Goal: Task Accomplishment & Management: Use online tool/utility

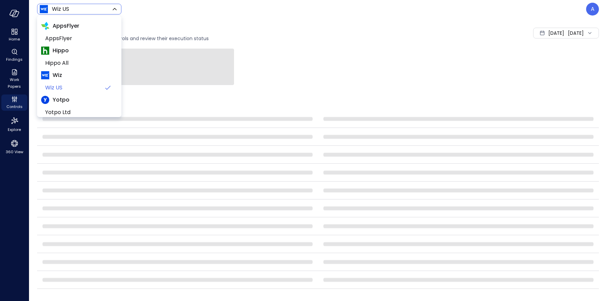
click at [80, 12] on body "Home Findings Work Papers Controls Explore 360 View Wiz US ****** ​ A Controls …" at bounding box center [303, 150] width 607 height 301
click at [73, 36] on span "AppsFlyer" at bounding box center [78, 38] width 67 height 8
type input "*******"
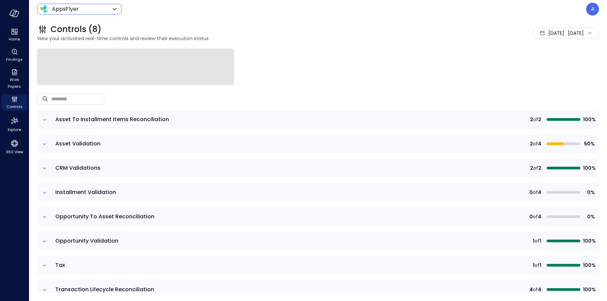
scroll to position [11, 0]
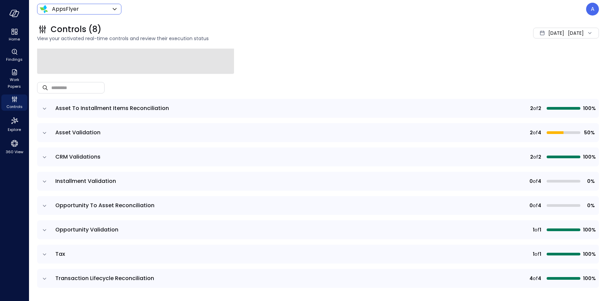
click at [43, 207] on icon "expand row" at bounding box center [44, 205] width 7 height 7
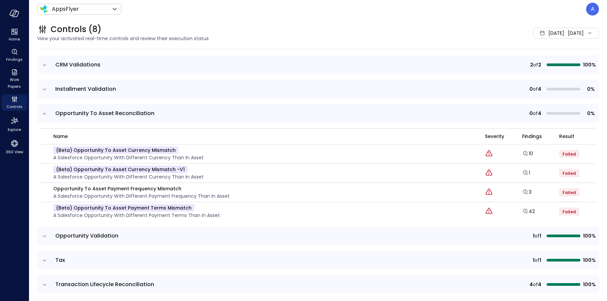
scroll to position [107, 0]
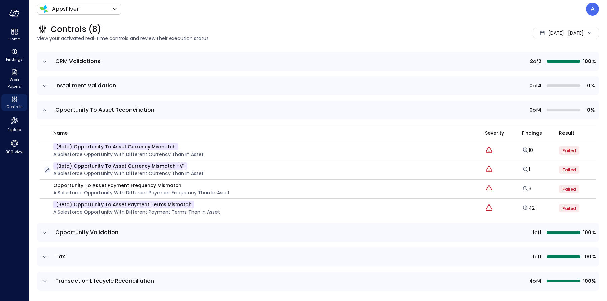
click at [47, 169] on icon "button" at bounding box center [47, 170] width 7 height 7
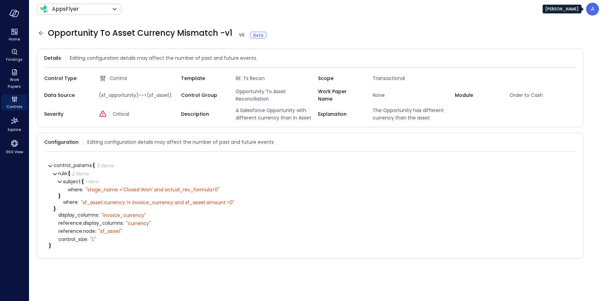
click at [591, 12] on p "A" at bounding box center [592, 9] width 4 height 8
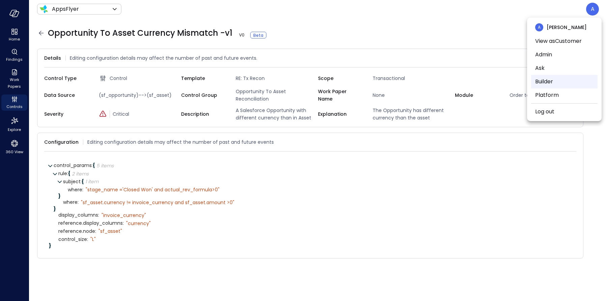
click at [556, 77] on li "Builder" at bounding box center [564, 81] width 66 height 13
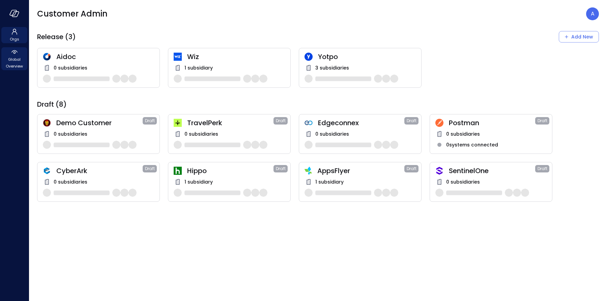
click at [13, 61] on span "Global Overview" at bounding box center [14, 62] width 21 height 13
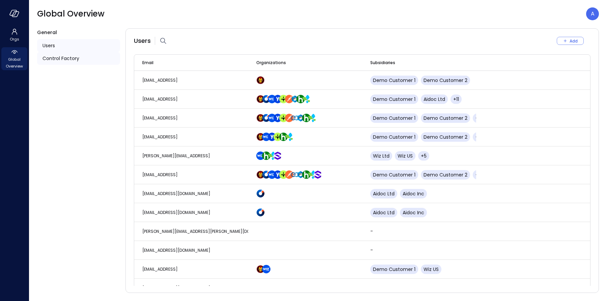
click at [72, 59] on span "Control Factory" at bounding box center [60, 58] width 37 height 7
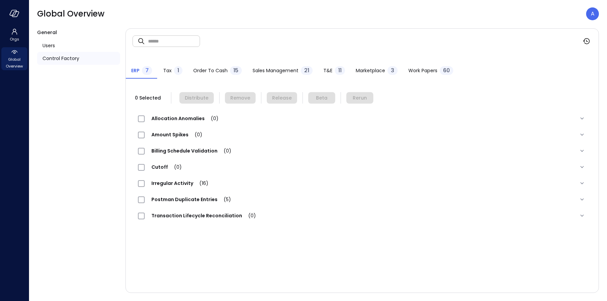
click at [222, 74] on div "Order to Cash 15" at bounding box center [217, 71] width 49 height 10
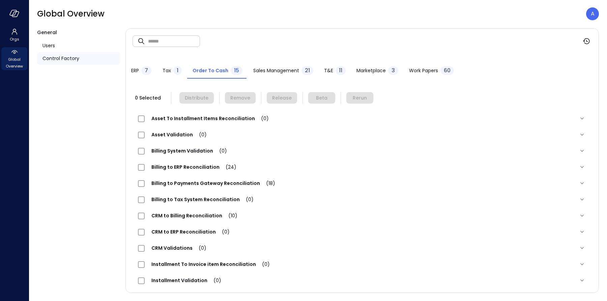
scroll to position [67, 0]
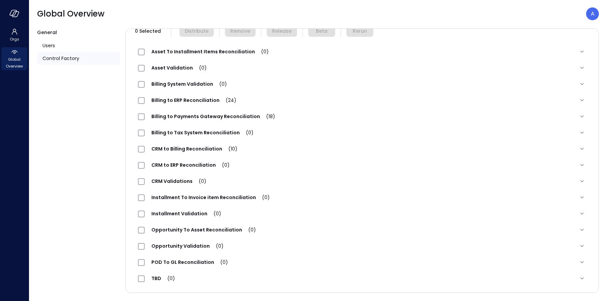
click at [177, 227] on span "Opportunity To Asset Reconciliation (0)" at bounding box center [204, 229] width 118 height 7
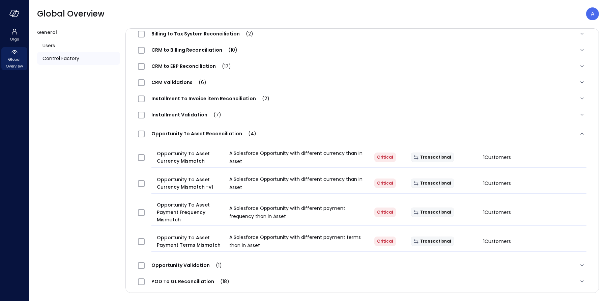
scroll to position [169, 0]
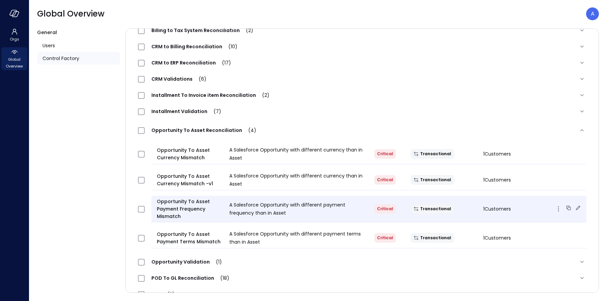
click at [580, 208] on icon at bounding box center [577, 207] width 7 height 7
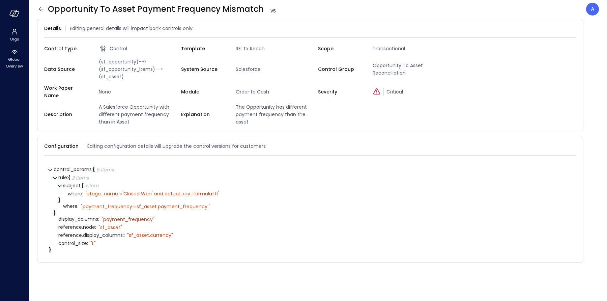
click at [134, 70] on span "(sf_opportunity)-->(sf_opportunity_items)-->(sf_asset)" at bounding box center [138, 69] width 85 height 22
drag, startPoint x: 127, startPoint y: 75, endPoint x: 99, endPoint y: 60, distance: 32.1
click at [99, 61] on span "(sf_opportunity)-->(sf_opportunity_items)-->(sf_asset)" at bounding box center [138, 69] width 85 height 22
click at [43, 7] on icon at bounding box center [41, 9] width 8 height 8
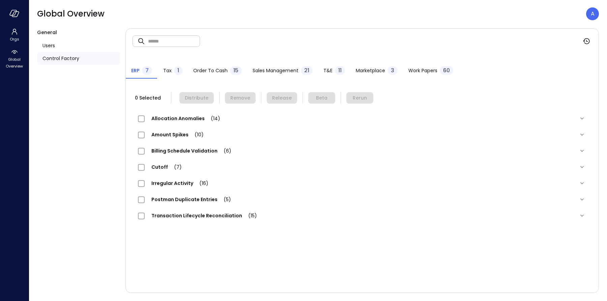
click at [206, 73] on span "Order to Cash" at bounding box center [210, 70] width 34 height 7
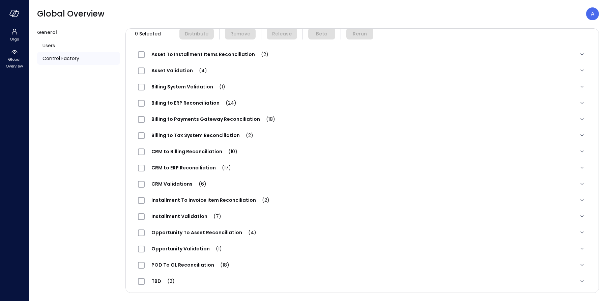
scroll to position [67, 0]
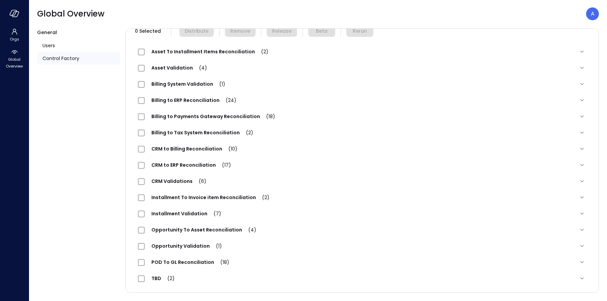
click at [193, 228] on span "Opportunity To Asset Reconciliation (4)" at bounding box center [204, 229] width 118 height 7
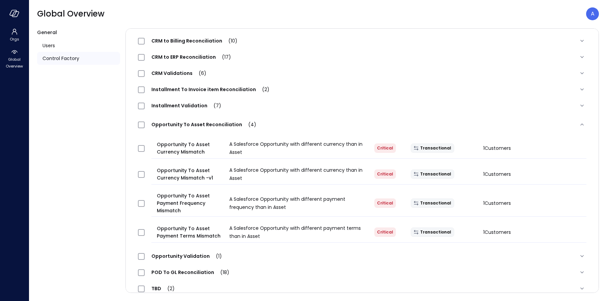
scroll to position [184, 0]
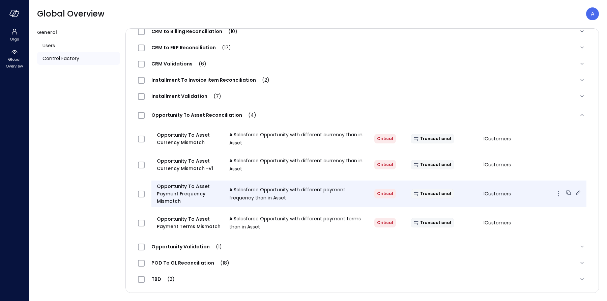
click at [568, 192] on icon at bounding box center [568, 192] width 7 height 7
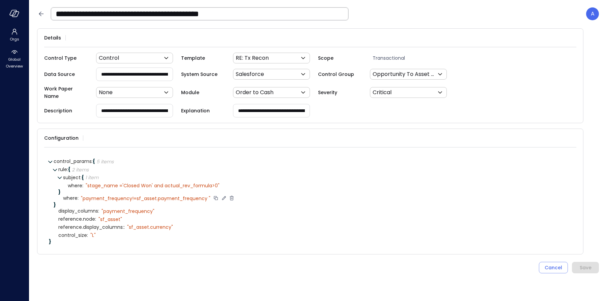
click at [222, 196] on icon at bounding box center [224, 198] width 4 height 4
click at [182, 194] on textarea "**********" at bounding box center [139, 197] width 117 height 7
type textarea "**********"
click at [270, 11] on input "**********" at bounding box center [199, 14] width 297 height 18
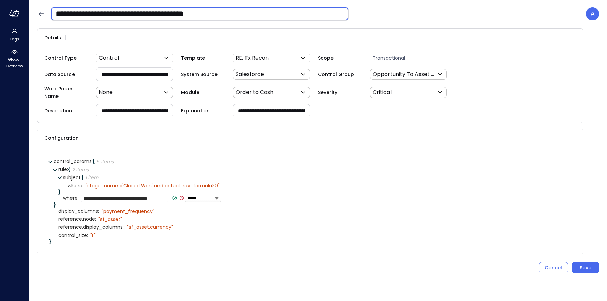
click at [270, 11] on input "**********" at bounding box center [199, 14] width 297 height 18
type input "**********"
click at [173, 196] on icon at bounding box center [175, 198] width 4 height 4
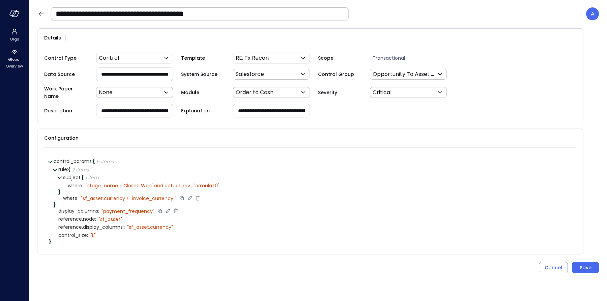
click at [166, 208] on icon at bounding box center [168, 211] width 6 height 6
type textarea "**********"
click at [162, 208] on icon at bounding box center [160, 210] width 4 height 4
click at [577, 262] on button "Save" at bounding box center [585, 267] width 27 height 11
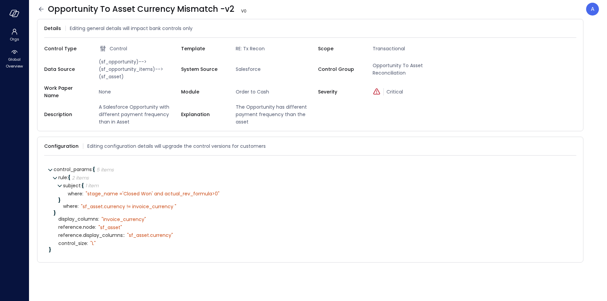
click at [38, 9] on icon at bounding box center [41, 9] width 8 height 8
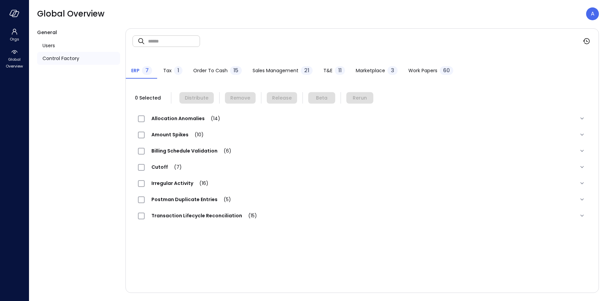
click at [193, 69] on span "Order to Cash" at bounding box center [210, 70] width 34 height 7
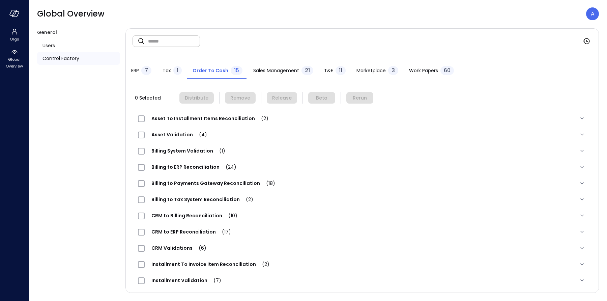
scroll to position [67, 0]
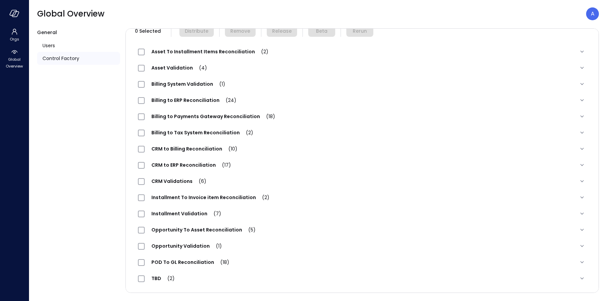
click at [198, 225] on div "Opportunity To Asset Reconciliation (5)" at bounding box center [200, 229] width 124 height 8
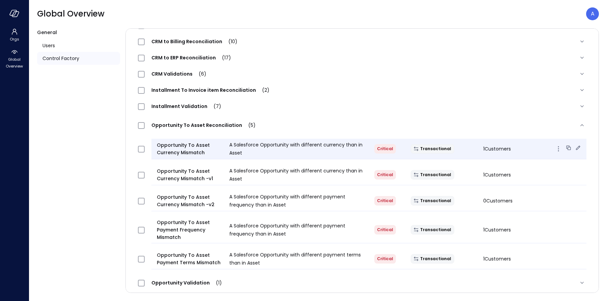
scroll to position [188, 0]
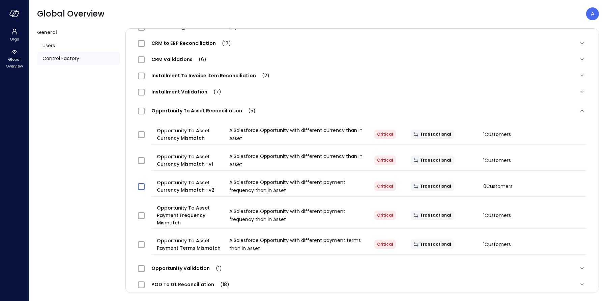
click at [143, 189] on span at bounding box center [141, 186] width 7 height 7
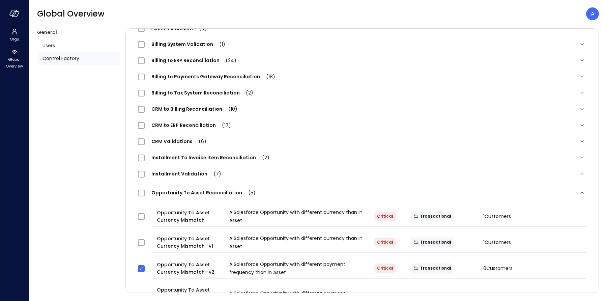
scroll to position [0, 0]
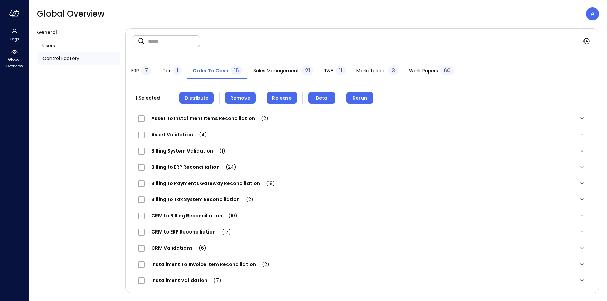
click at [204, 97] on span "Distribute" at bounding box center [197, 97] width 24 height 7
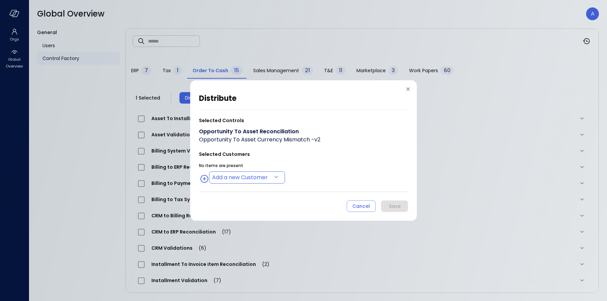
click at [233, 181] on body "Orgs Global Overview Global Overview A General Users Control Factory ​ ​ ERP 7 …" at bounding box center [303, 150] width 607 height 301
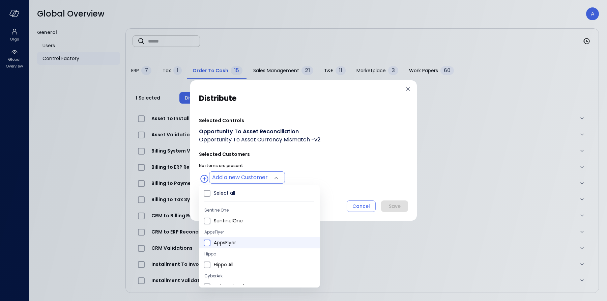
type input "**********"
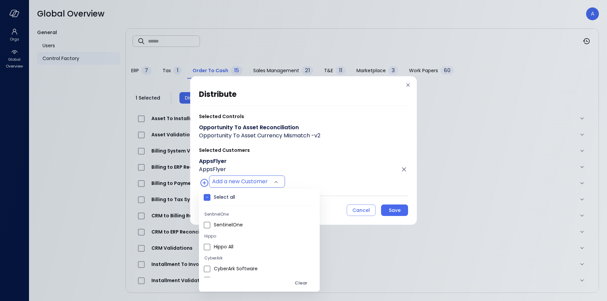
click at [311, 155] on div at bounding box center [303, 150] width 607 height 301
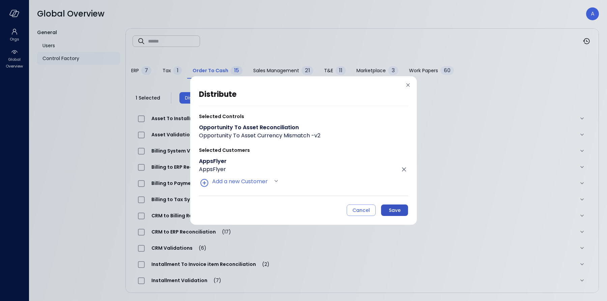
click at [389, 209] on div "Save" at bounding box center [395, 210] width 12 height 8
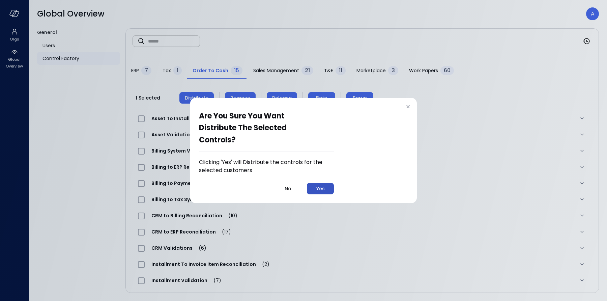
click at [321, 188] on div "Yes" at bounding box center [320, 188] width 8 height 8
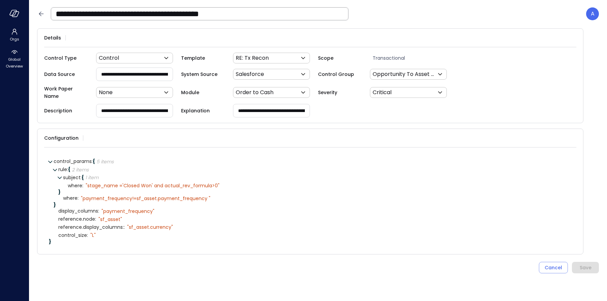
click at [40, 12] on icon at bounding box center [41, 13] width 5 height 4
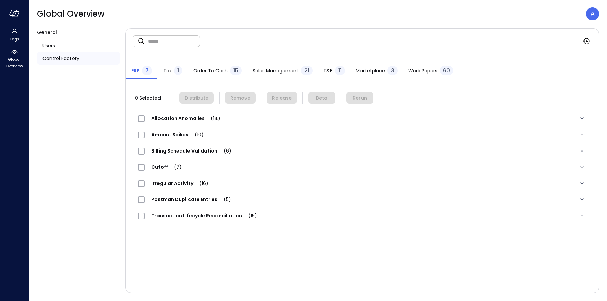
click at [203, 70] on span "Order to Cash" at bounding box center [210, 70] width 34 height 7
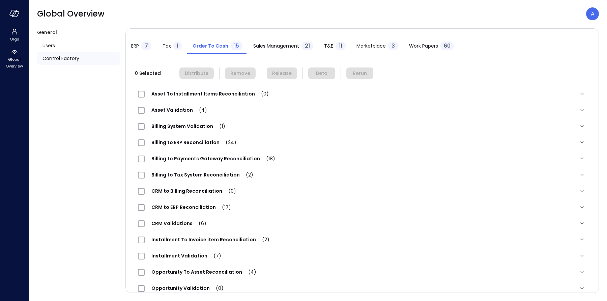
scroll to position [67, 0]
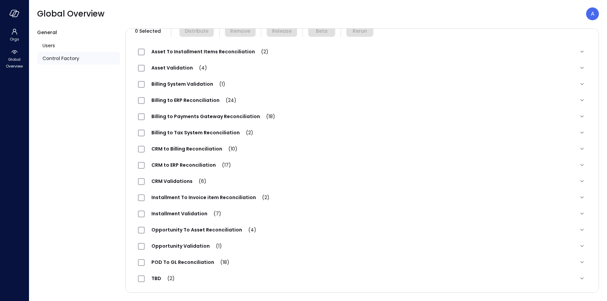
click at [196, 230] on span "Opportunity To Asset Reconciliation (4)" at bounding box center [204, 229] width 118 height 7
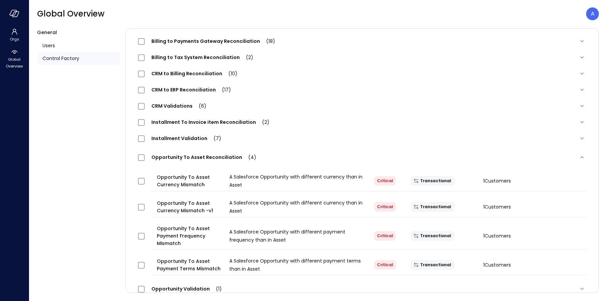
scroll to position [143, 0]
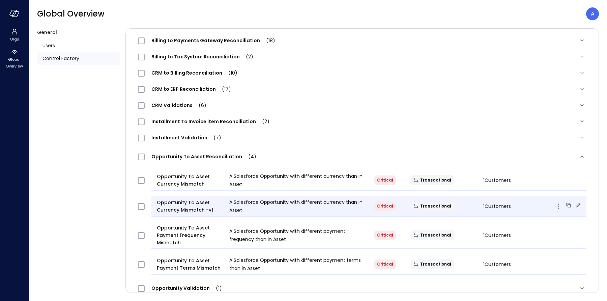
click at [579, 206] on icon at bounding box center [577, 205] width 7 height 7
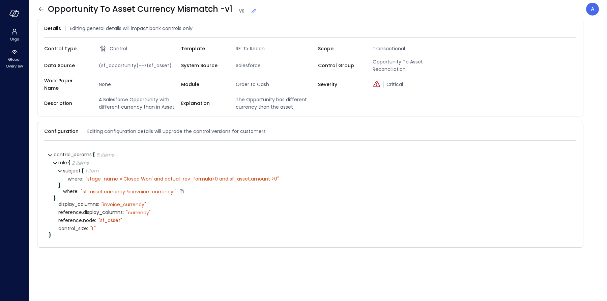
click at [182, 188] on div at bounding box center [182, 191] width 6 height 7
click at [220, 10] on span "Opportunity To Asset Currency Mismatch -v1 V 0" at bounding box center [152, 9] width 209 height 11
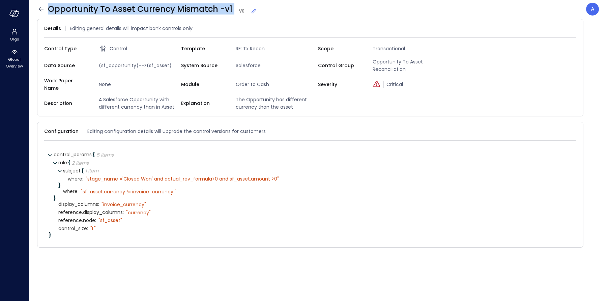
click at [220, 10] on span "Opportunity To Asset Currency Mismatch -v1 V 0" at bounding box center [152, 9] width 209 height 11
copy span "Opportunity To Asset Currency Mismatch -v1"
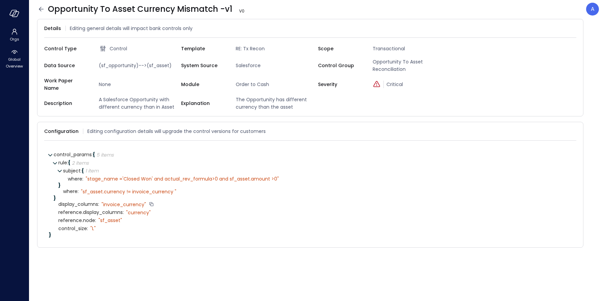
click at [128, 201] on div "" invoice_currency"" at bounding box center [123, 204] width 44 height 6
copy div "invoice_currency"
click at [9, 13] on icon "button" at bounding box center [14, 13] width 10 height 7
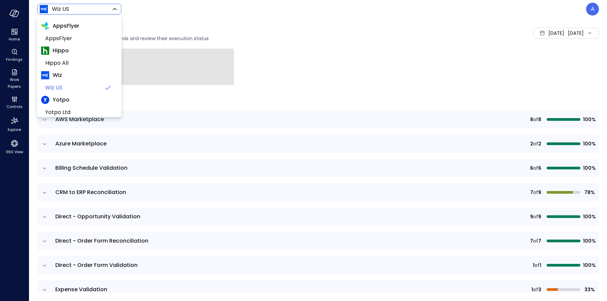
click at [81, 12] on body "Home Findings Work Papers Controls Explore 360 View Wiz US ****** ​ A Controls …" at bounding box center [303, 150] width 607 height 301
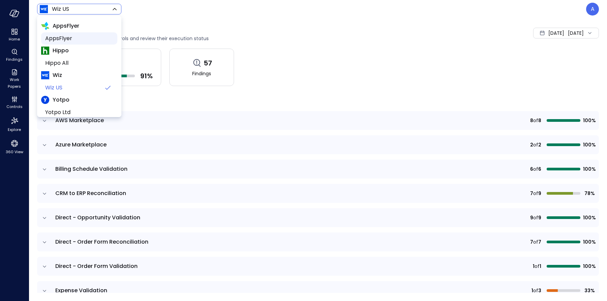
click at [66, 39] on span "AppsFlyer" at bounding box center [78, 38] width 67 height 8
type input "*******"
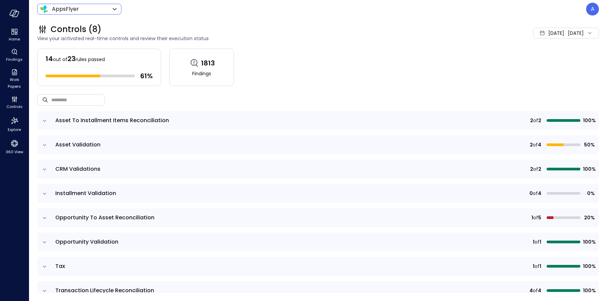
scroll to position [12, 0]
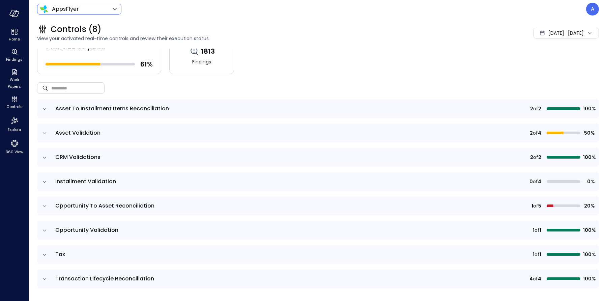
click at [46, 204] on icon "expand row" at bounding box center [44, 206] width 7 height 7
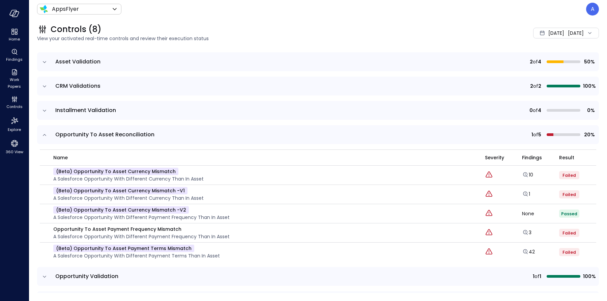
scroll to position [128, 0]
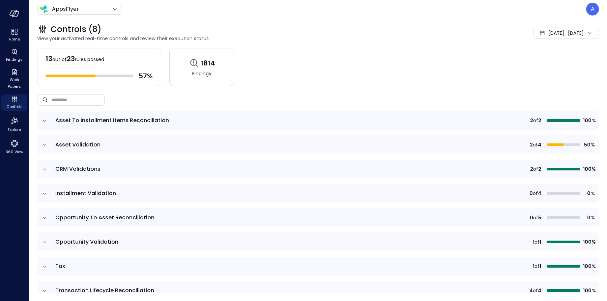
scroll to position [12, 0]
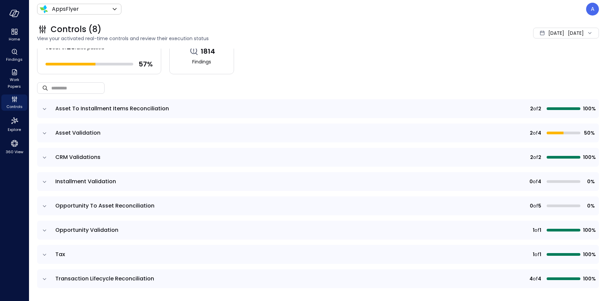
click at [44, 204] on icon "expand row" at bounding box center [44, 206] width 7 height 7
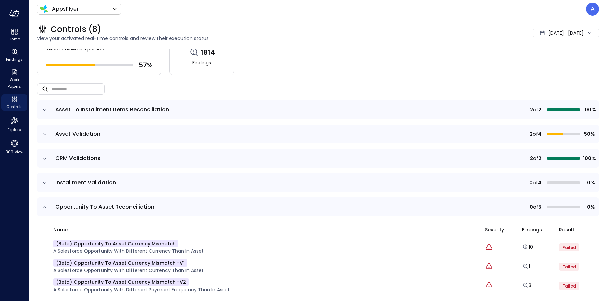
scroll to position [0, 0]
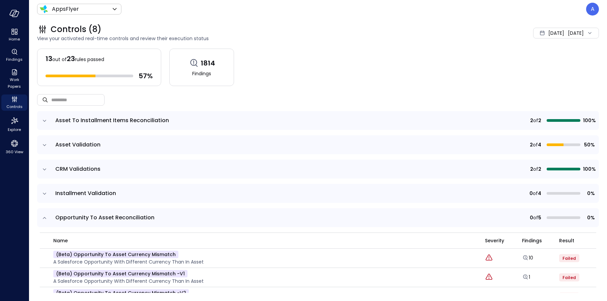
click at [548, 37] on div "[DATE]" at bounding box center [556, 32] width 16 height 13
click at [531, 60] on li "[DATE]" at bounding box center [546, 62] width 54 height 11
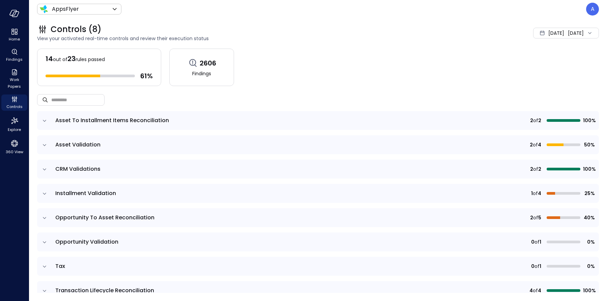
scroll to position [12, 0]
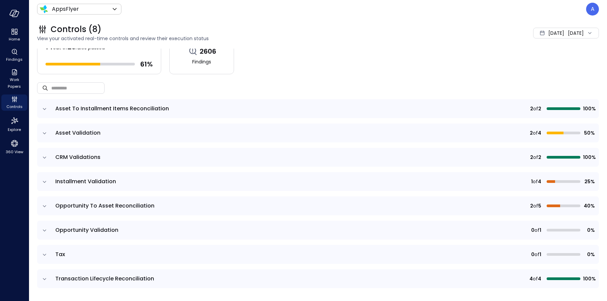
click at [45, 205] on icon "expand row" at bounding box center [44, 206] width 3 height 2
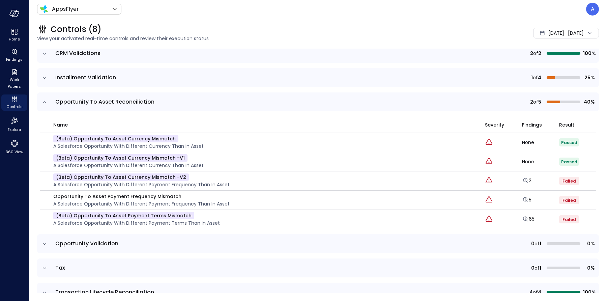
scroll to position [128, 0]
